Goal: Task Accomplishment & Management: Use online tool/utility

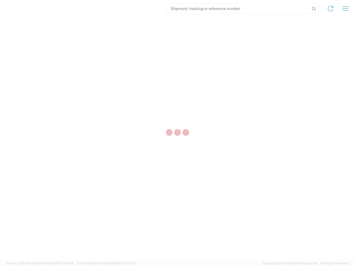
select select "US"
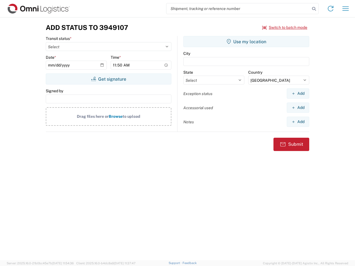
click at [238, 9] on input "search" at bounding box center [237, 8] width 143 height 11
click at [314, 9] on icon at bounding box center [314, 9] width 8 height 8
click at [330, 9] on icon at bounding box center [330, 8] width 9 height 9
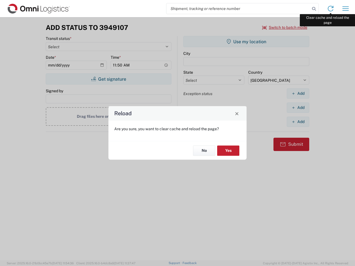
click at [345, 9] on div "Reload Are you sure, you want to clear cache and reload the page? No Yes" at bounding box center [177, 133] width 355 height 266
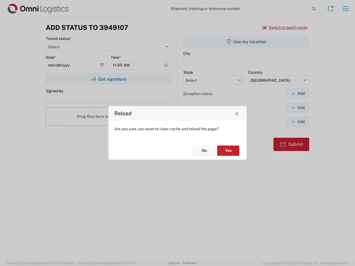
click at [284, 27] on div "Reload Are you sure, you want to clear cache and reload the page? No Yes" at bounding box center [177, 133] width 355 height 266
click at [108, 79] on div "Reload Are you sure, you want to clear cache and reload the page? No Yes" at bounding box center [177, 133] width 355 height 266
click at [246, 42] on div "Reload Are you sure, you want to clear cache and reload the page? No Yes" at bounding box center [177, 133] width 355 height 266
click at [297, 93] on div "Reload Are you sure, you want to clear cache and reload the page? No Yes" at bounding box center [177, 133] width 355 height 266
click at [297, 107] on div "Reload Are you sure, you want to clear cache and reload the page? No Yes" at bounding box center [177, 133] width 355 height 266
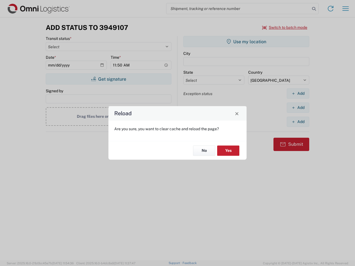
click at [297, 122] on div "Reload Are you sure, you want to clear cache and reload the page? No Yes" at bounding box center [177, 133] width 355 height 266
